Goal: Information Seeking & Learning: Understand process/instructions

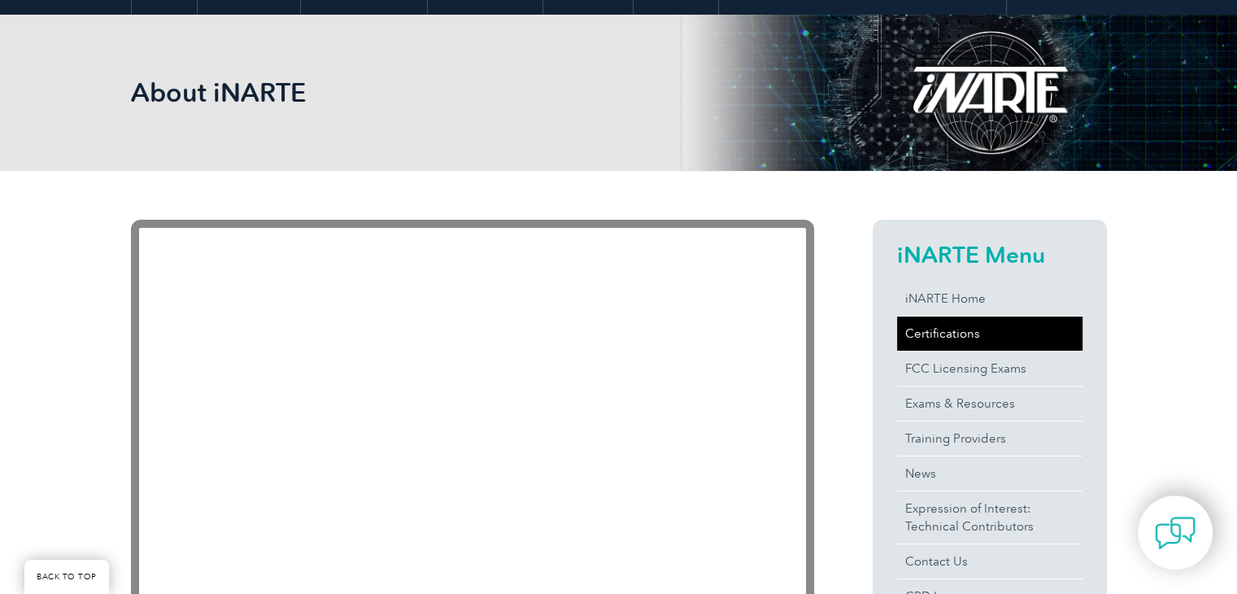
scroll to position [189, 0]
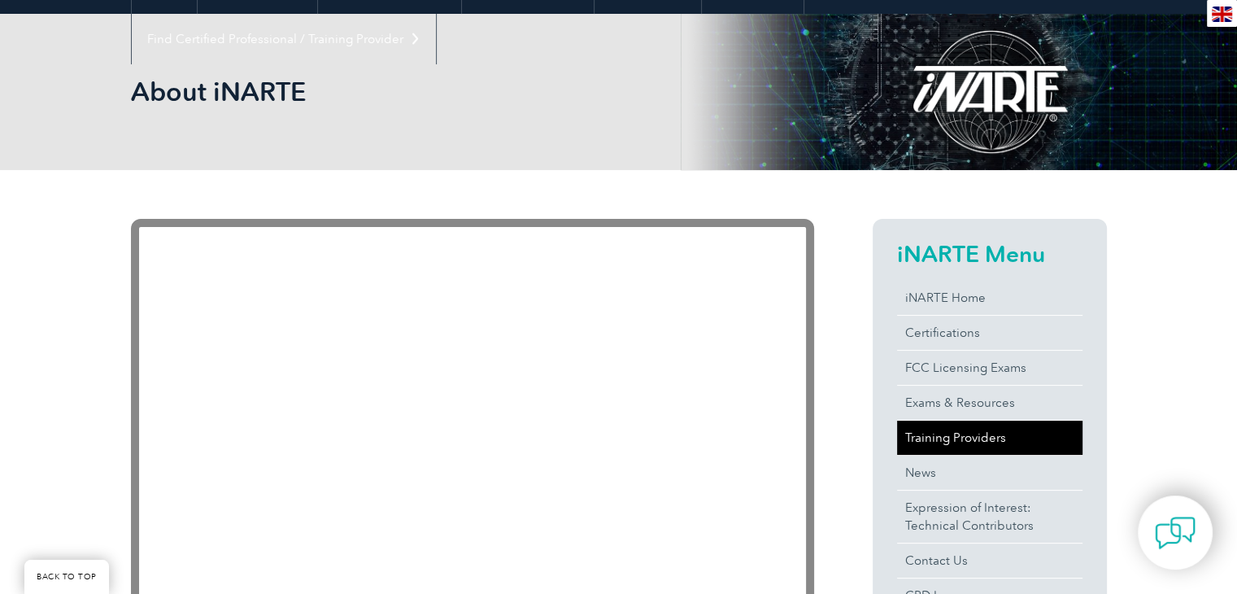
click at [955, 433] on link "Training Providers" at bounding box center [989, 437] width 185 height 34
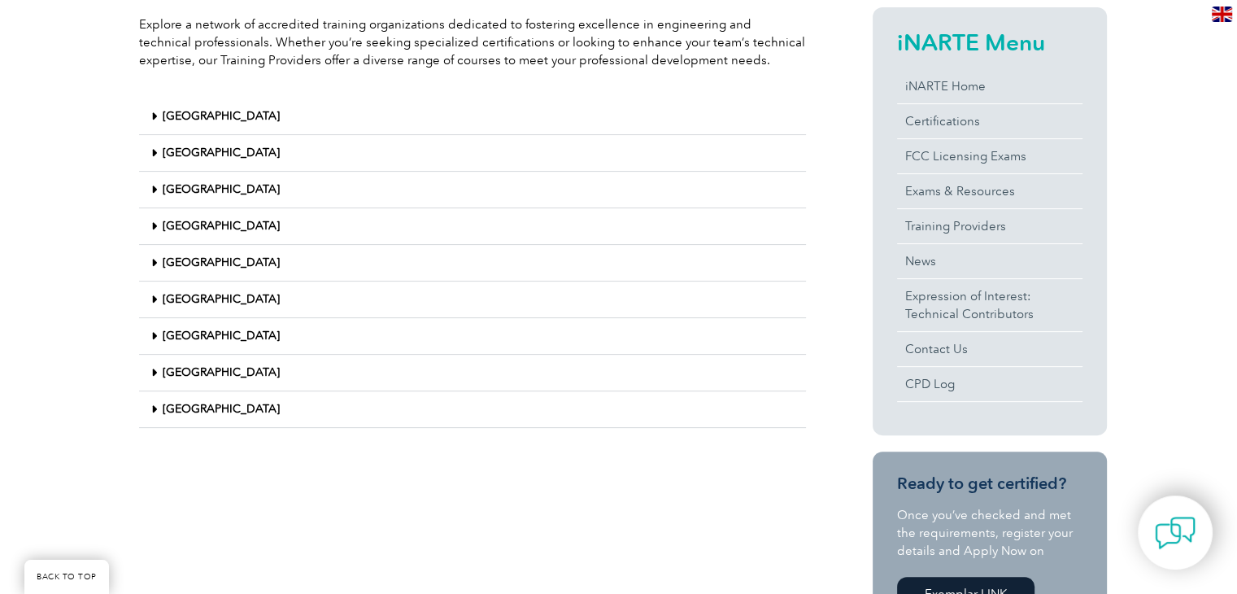
click at [221, 417] on div "United States" at bounding box center [472, 409] width 667 height 37
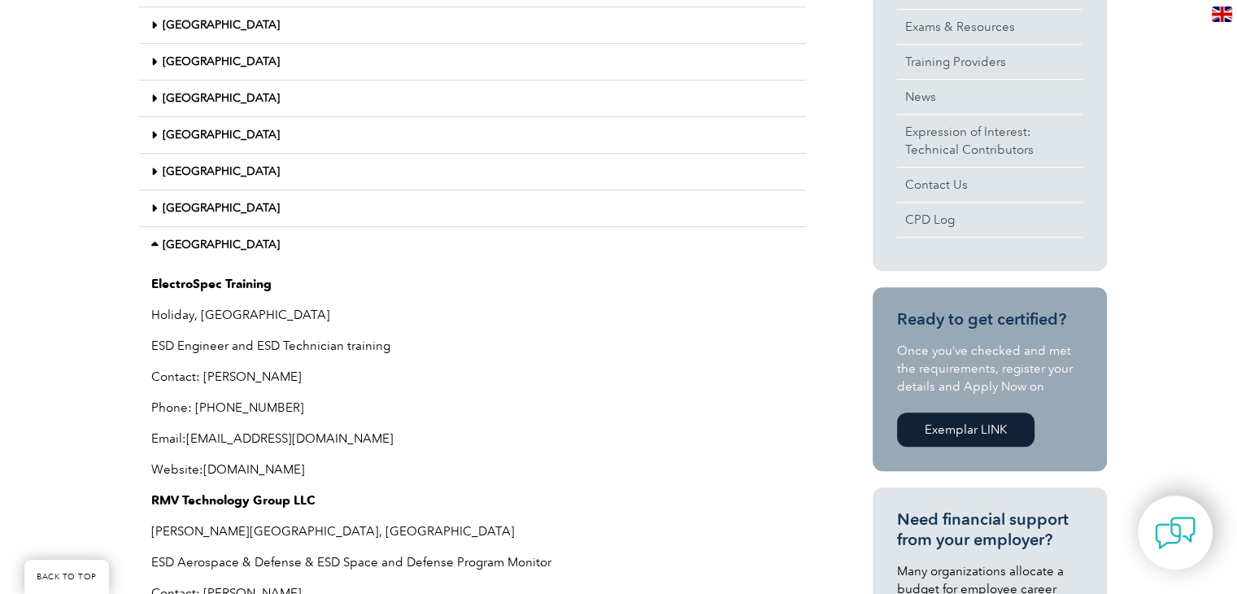
scroll to position [569, 0]
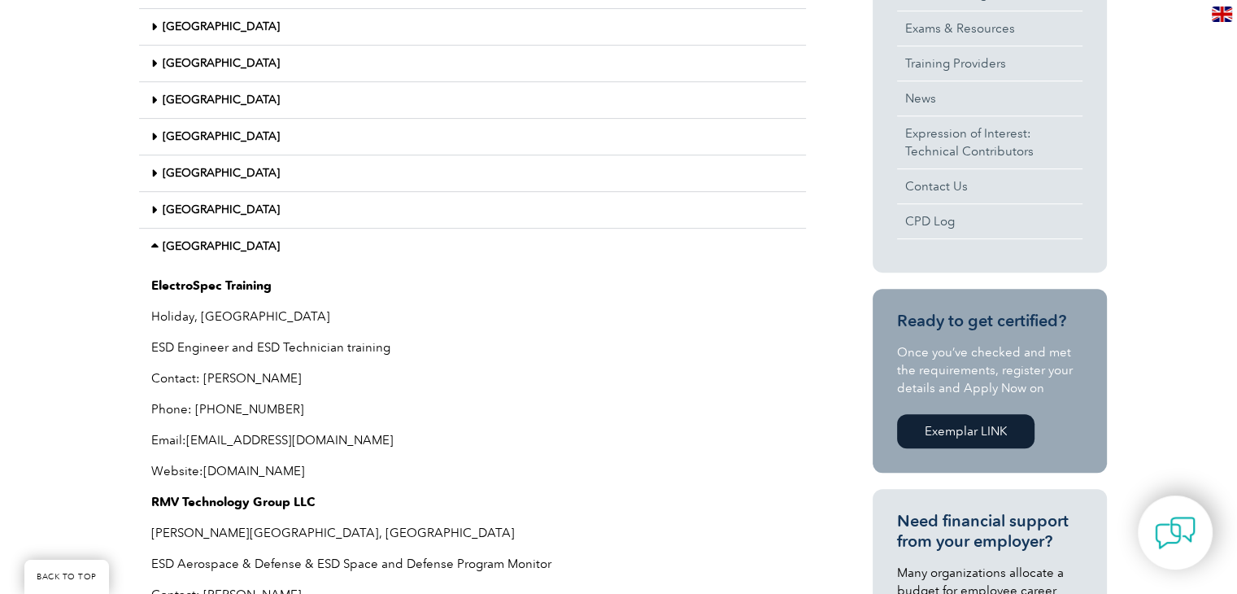
click at [216, 240] on link "United States" at bounding box center [221, 246] width 117 height 14
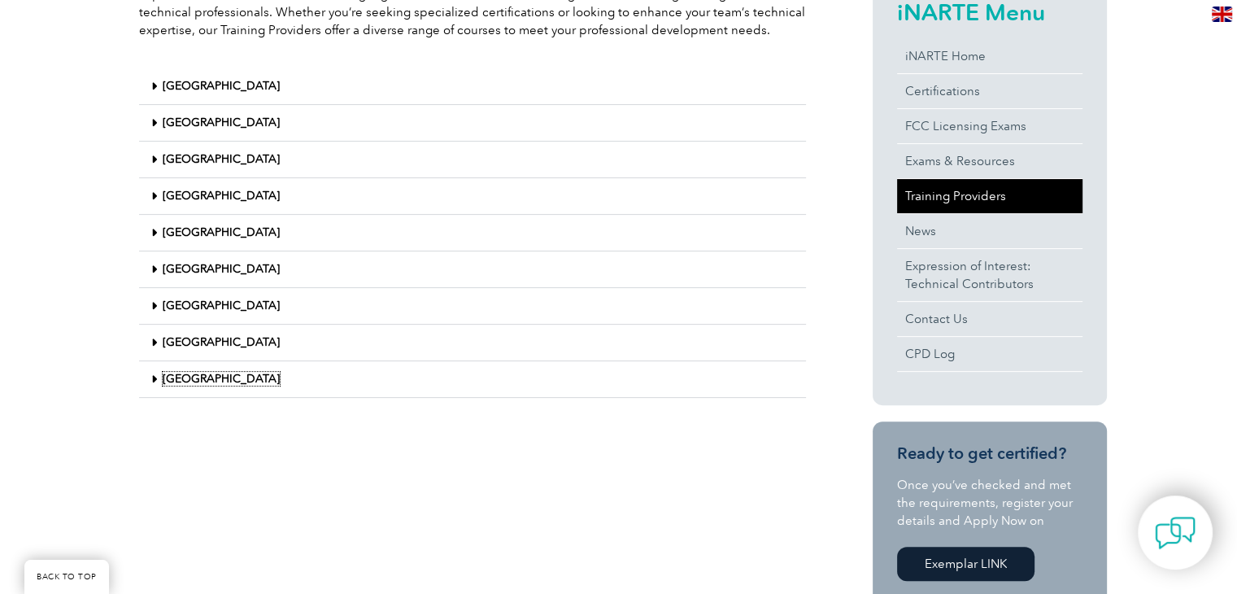
scroll to position [433, 0]
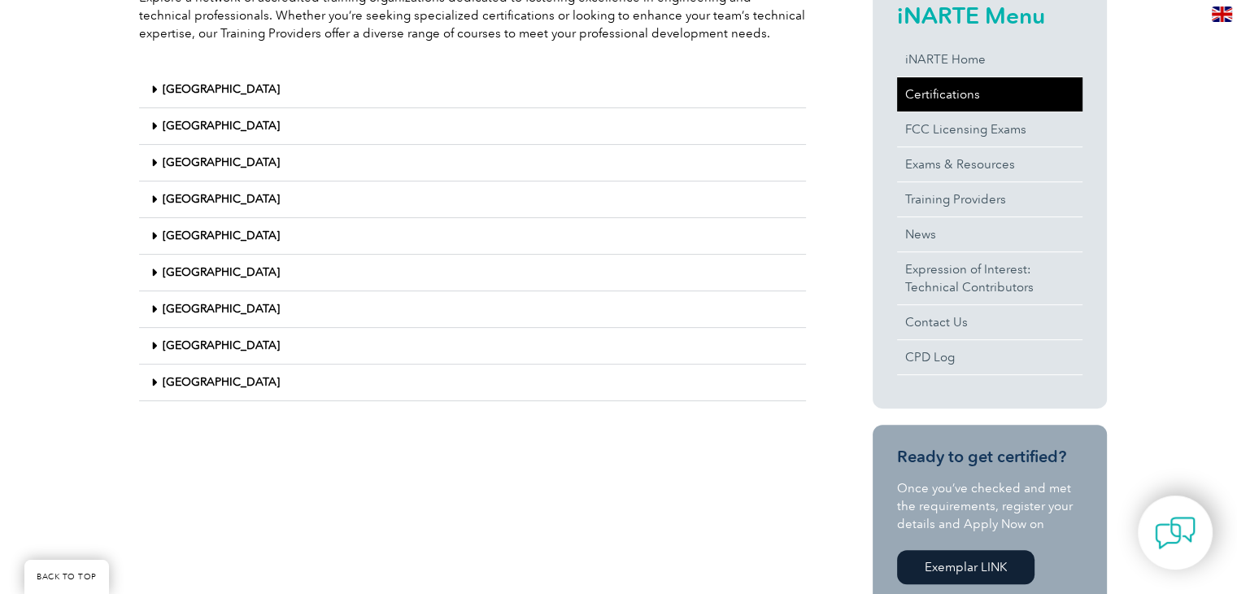
click at [960, 85] on link "Certifications" at bounding box center [989, 94] width 185 height 34
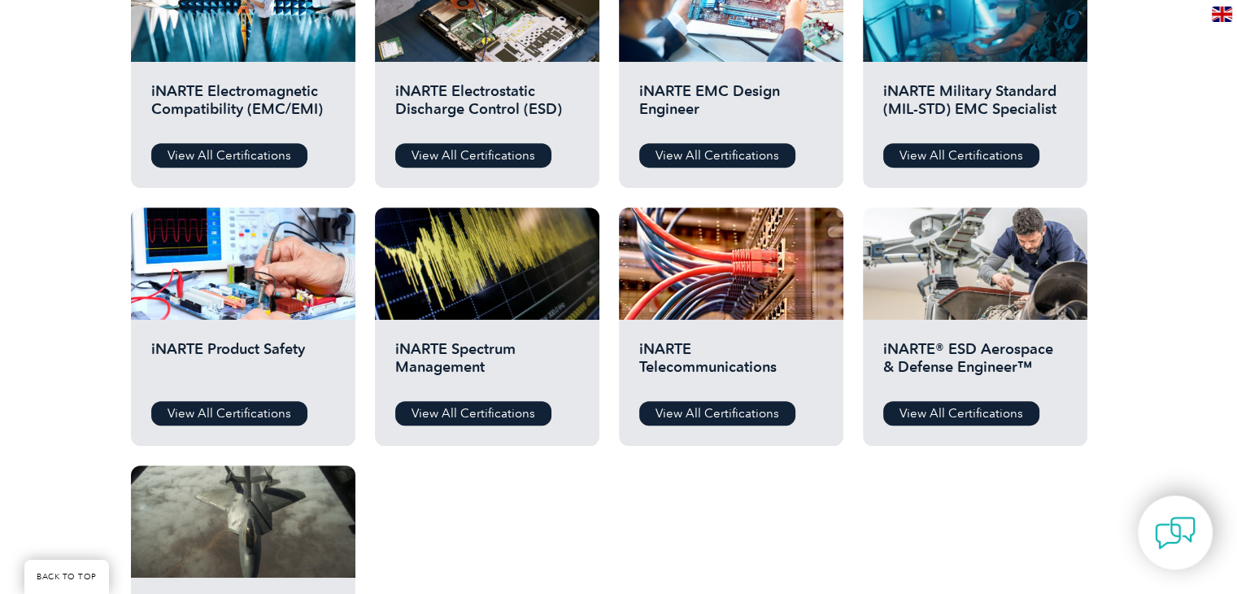
scroll to position [732, 0]
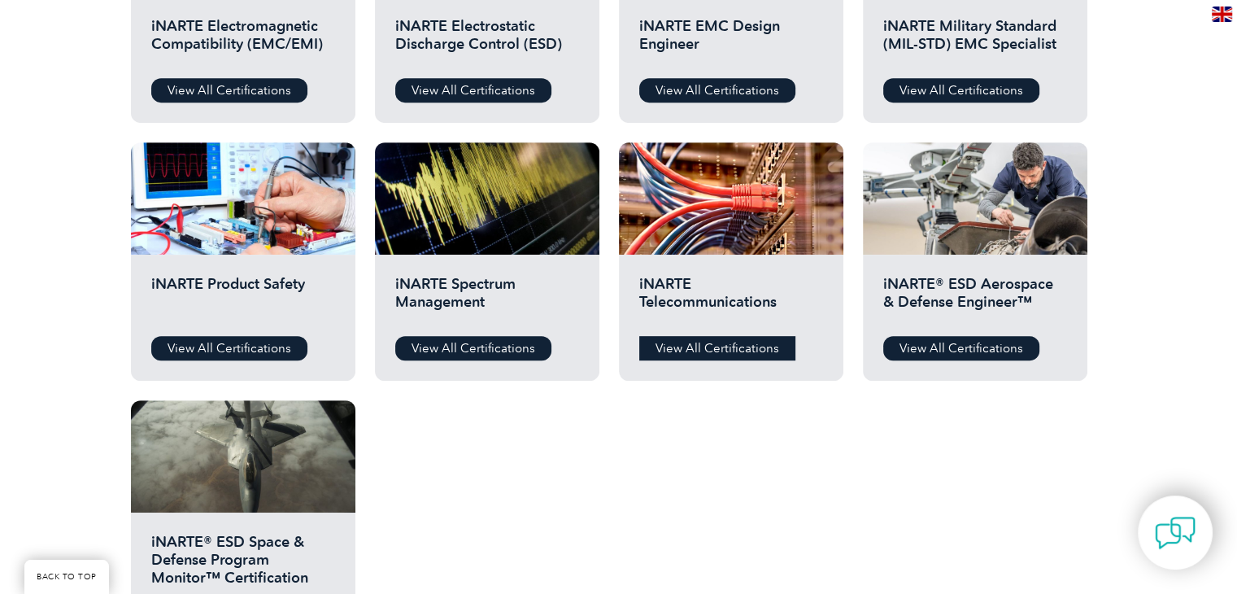
click at [687, 357] on link "View All Certifications" at bounding box center [717, 348] width 156 height 24
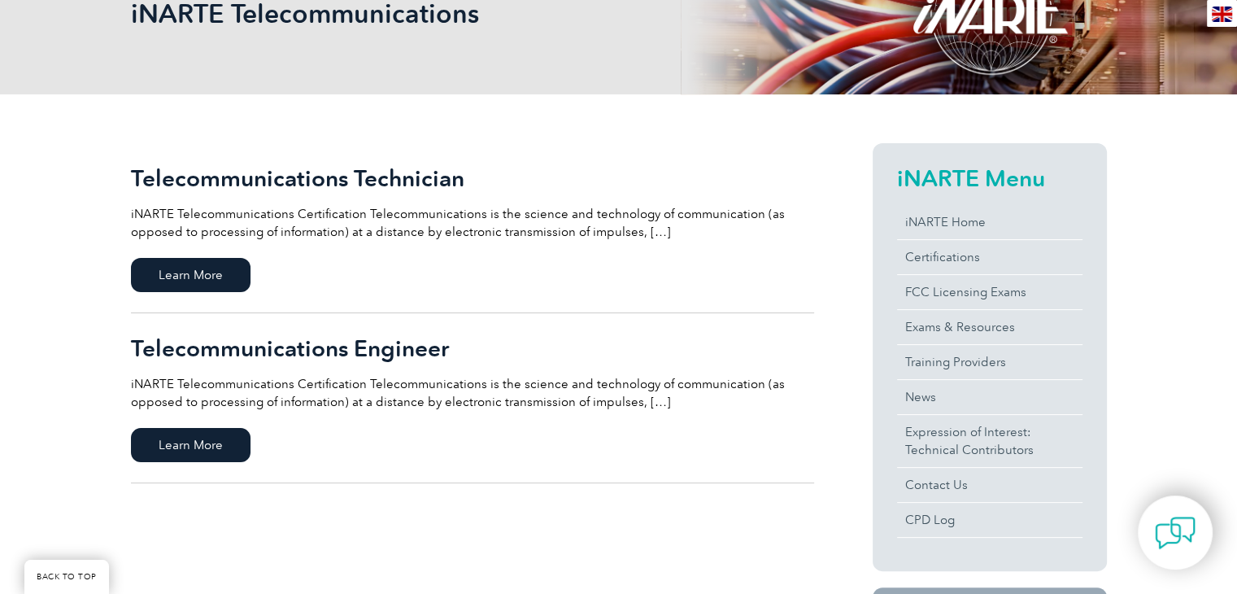
scroll to position [298, 0]
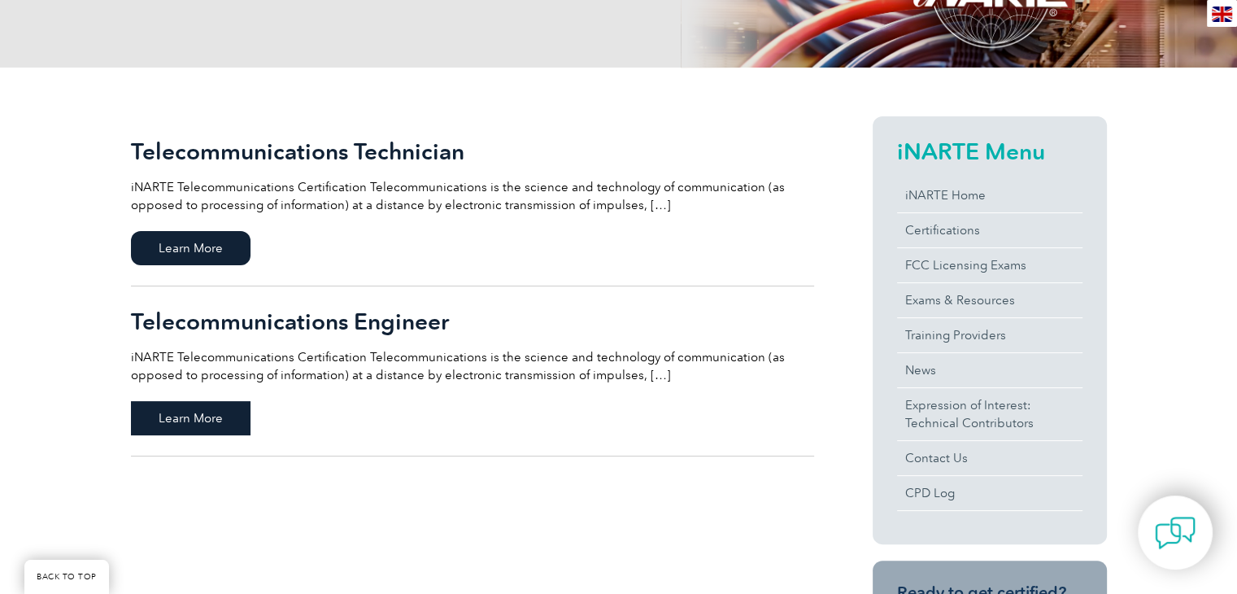
click at [196, 411] on span "Learn More" at bounding box center [191, 418] width 120 height 34
click at [192, 251] on span "Learn More" at bounding box center [191, 248] width 120 height 34
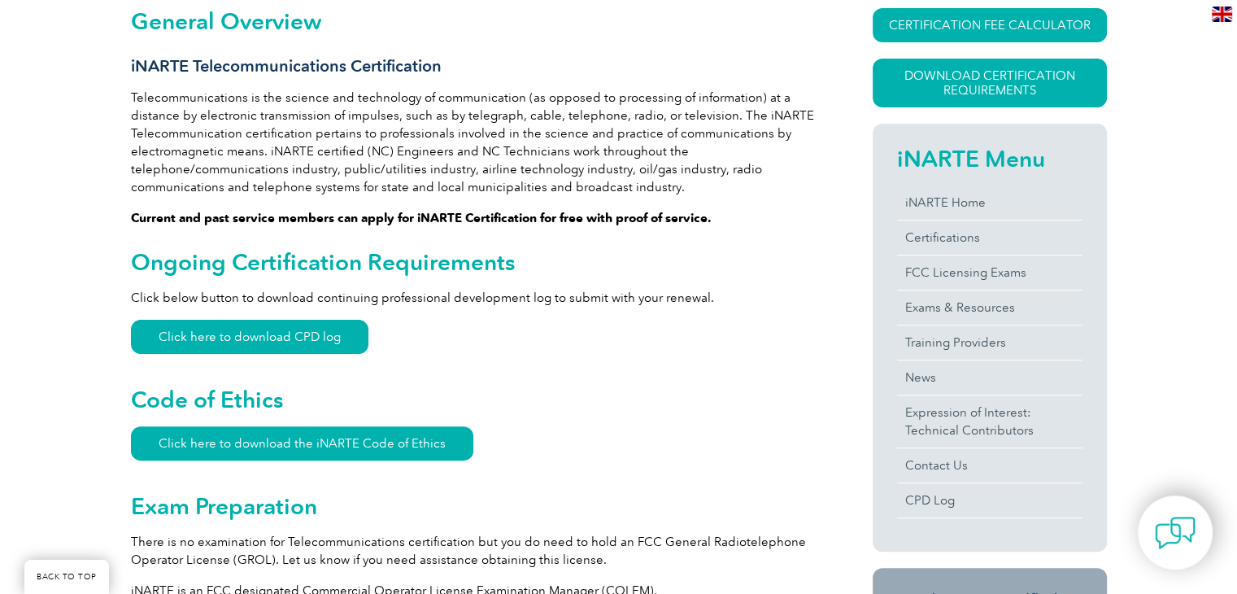
scroll to position [407, 0]
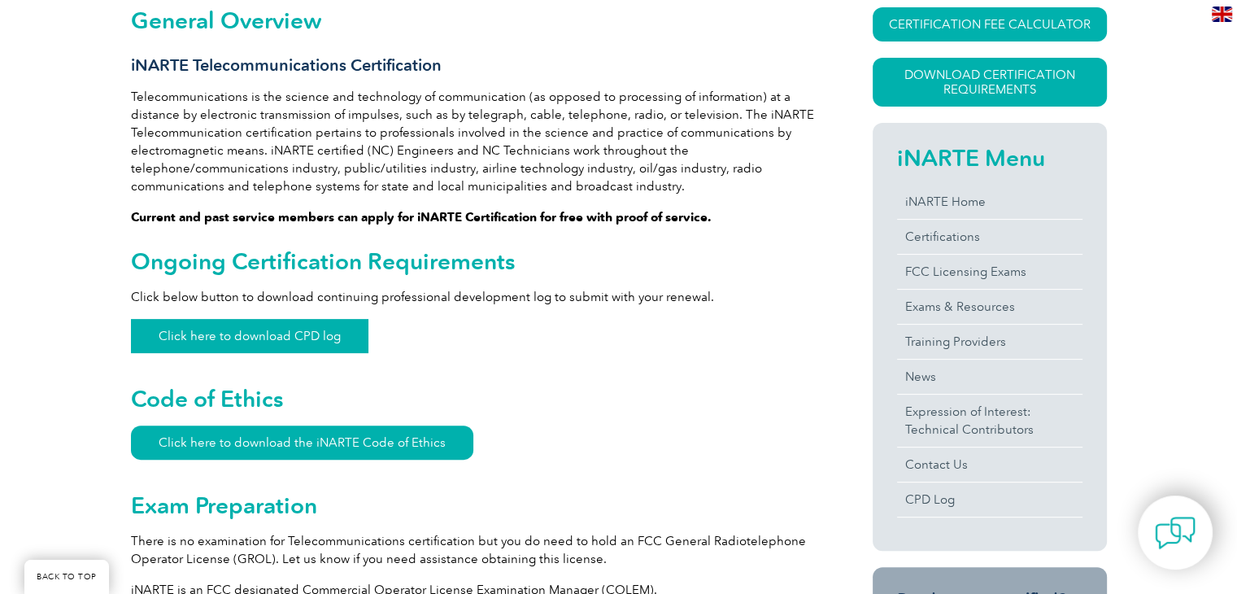
click at [269, 330] on link "Click here to download CPD log" at bounding box center [249, 336] width 237 height 34
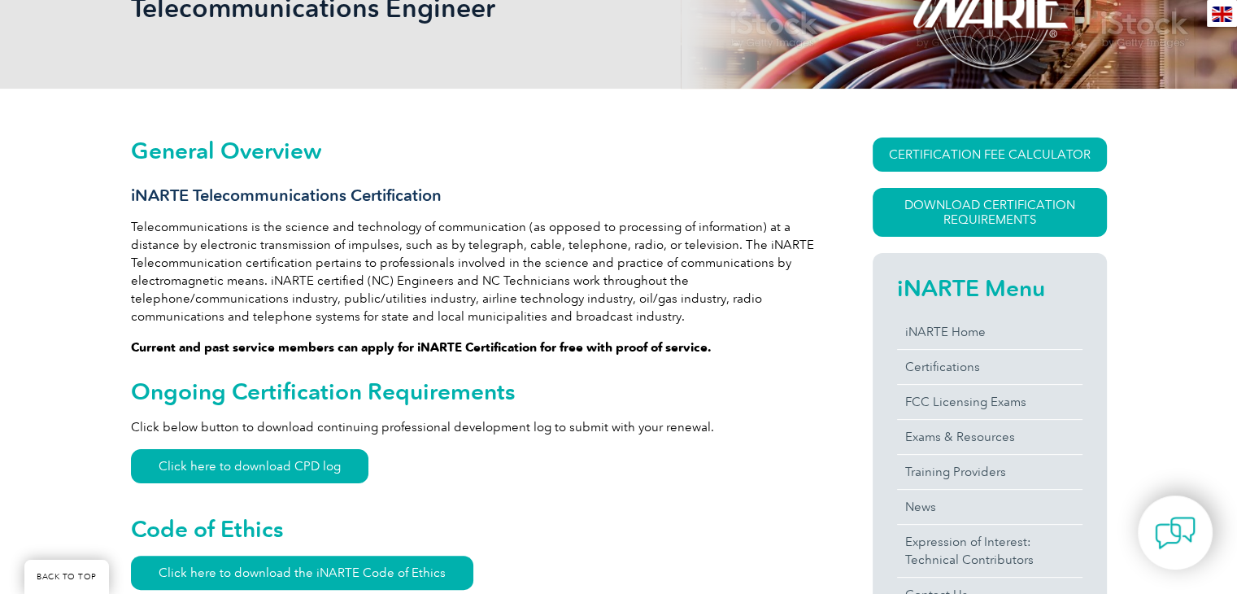
scroll to position [271, 0]
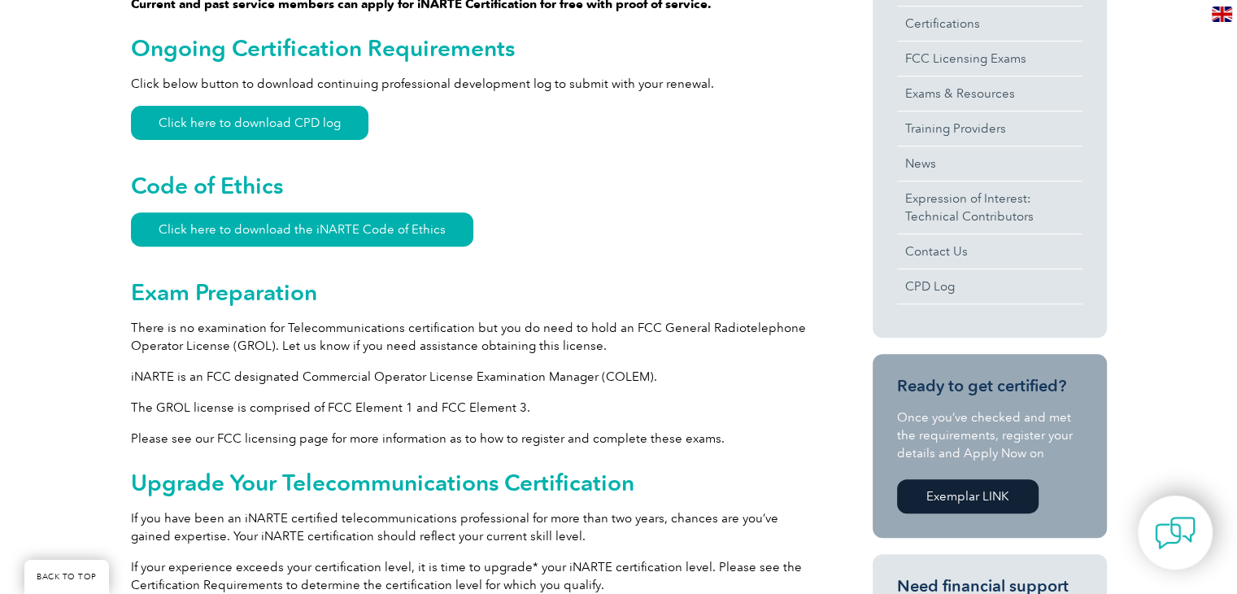
scroll to position [623, 0]
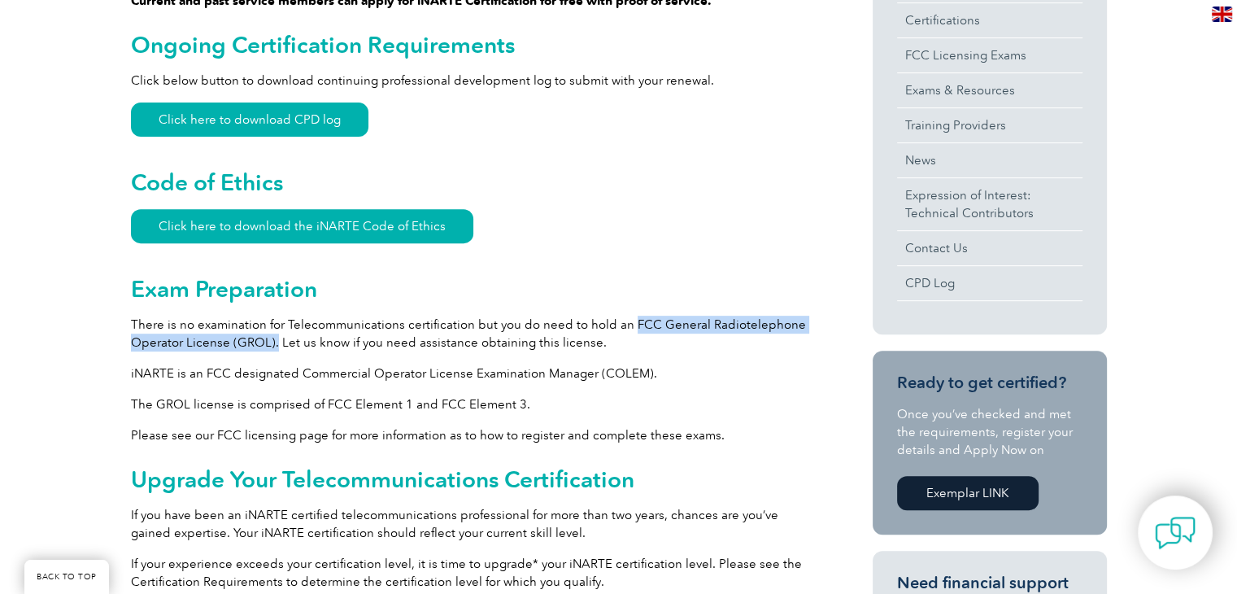
drag, startPoint x: 624, startPoint y: 325, endPoint x: 273, endPoint y: 337, distance: 351.5
click at [273, 337] on p "There is no examination for Telecommunications certification but you do need to…" at bounding box center [472, 333] width 683 height 36
click at [445, 381] on div "General Overview iNARTE Telecommunications Certification Telecommunications is …" at bounding box center [472, 527] width 683 height 1472
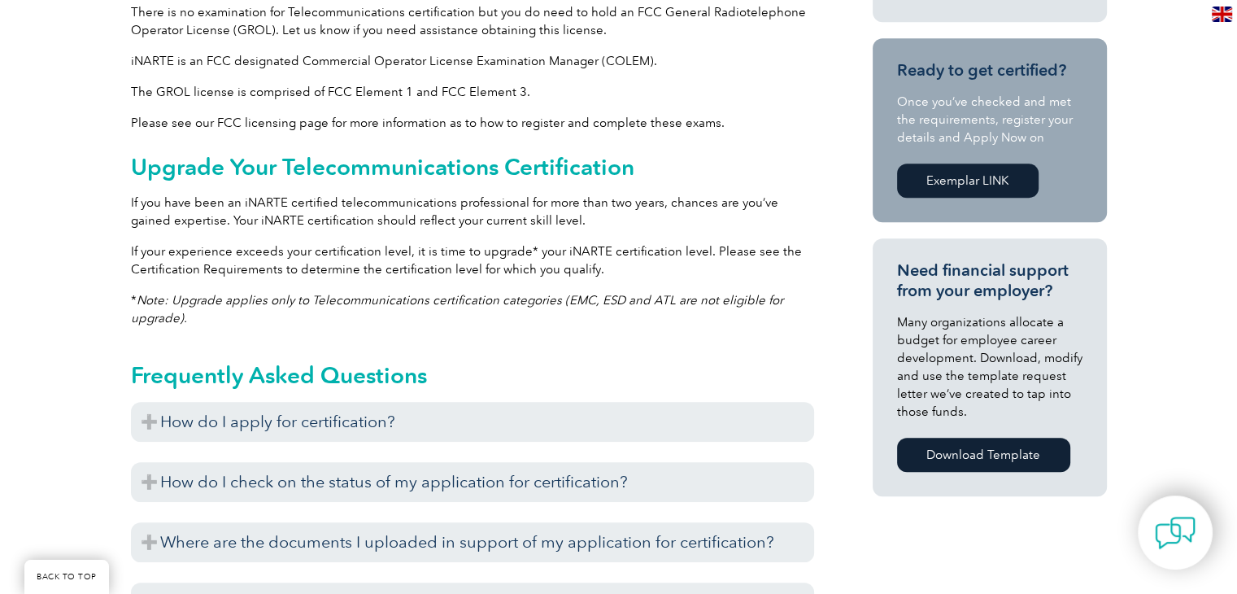
scroll to position [948, 0]
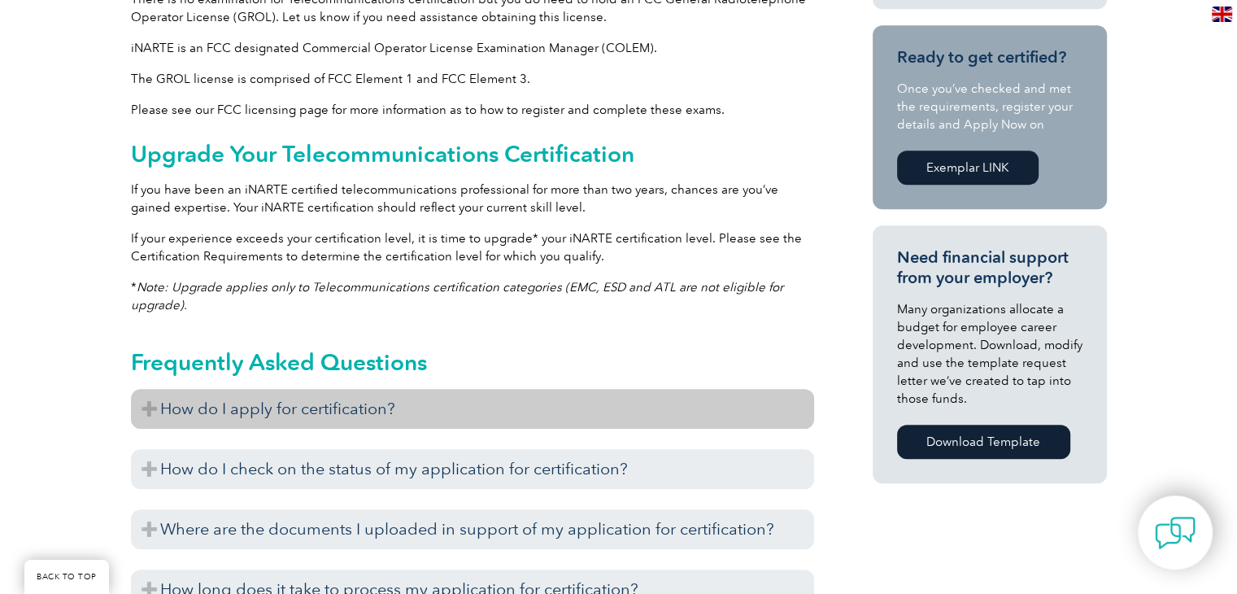
click at [337, 405] on h3 "How do I apply for certification?" at bounding box center [472, 409] width 683 height 40
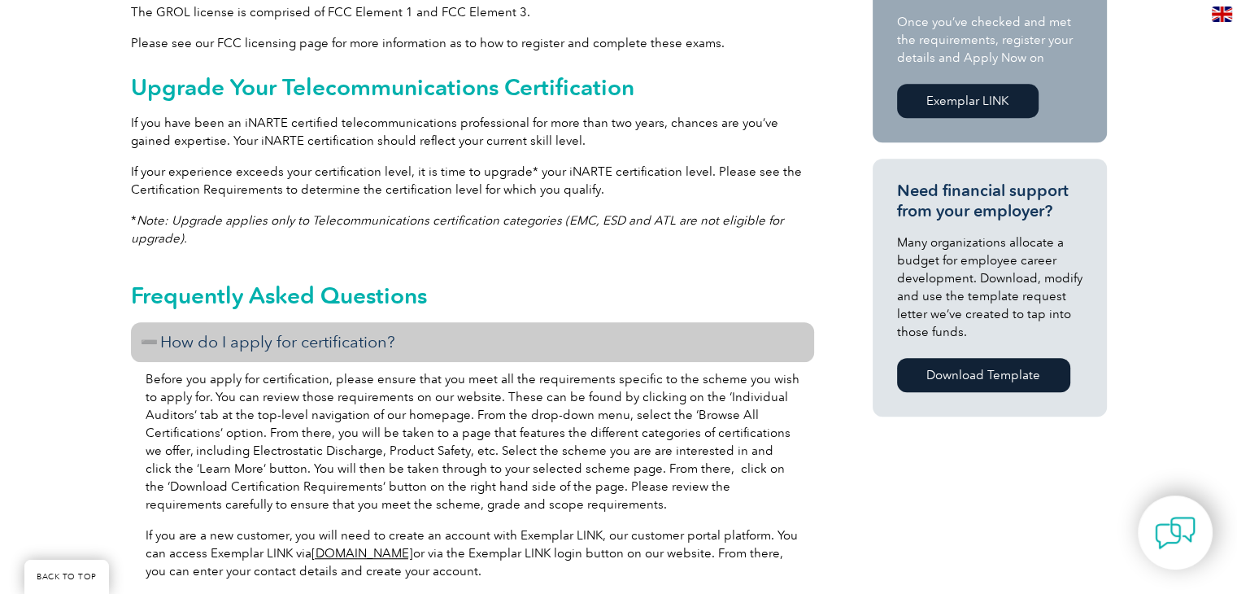
scroll to position [1057, 0]
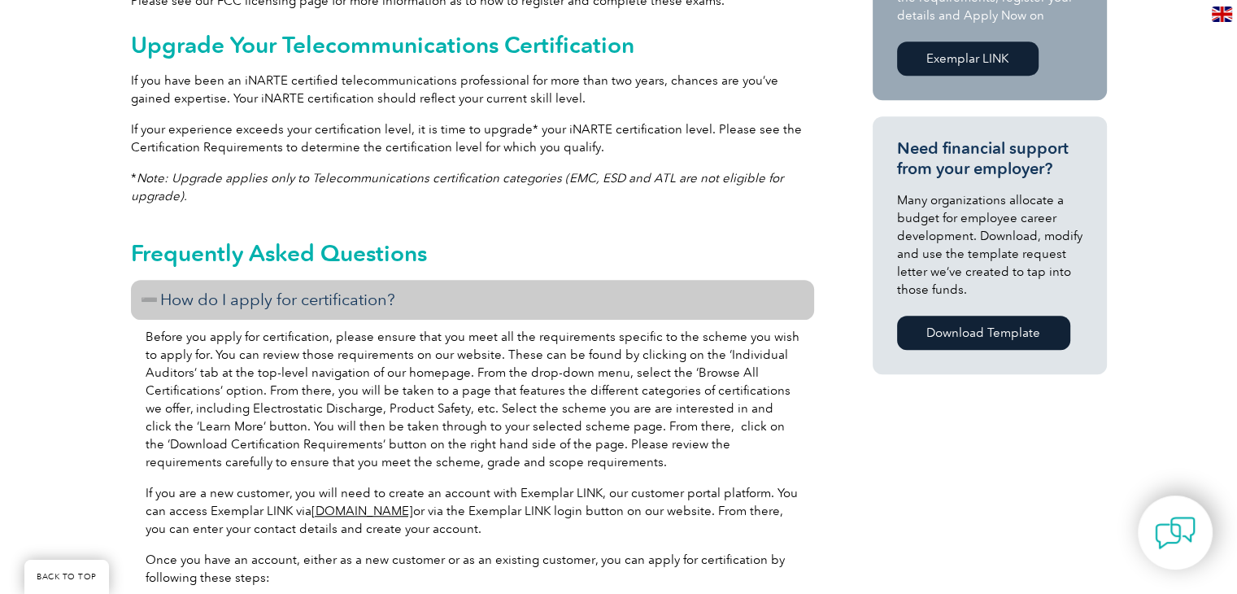
click at [357, 298] on h3 "How do I apply for certification?" at bounding box center [472, 300] width 683 height 40
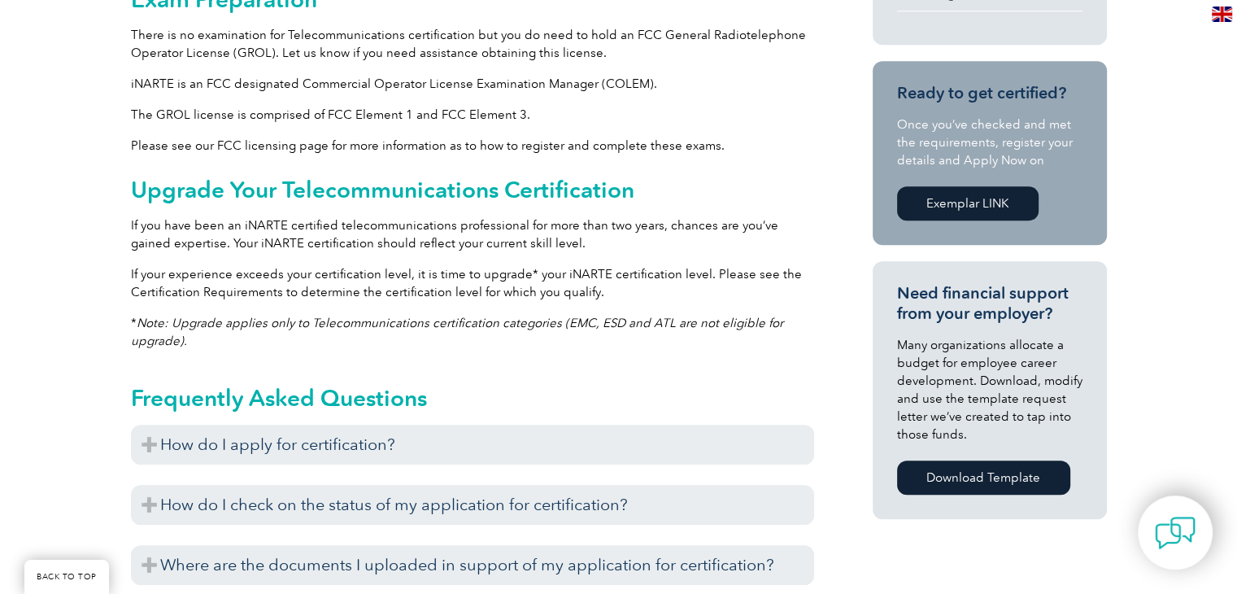
scroll to position [867, 0]
